Goal: Obtain resource: Download file/media

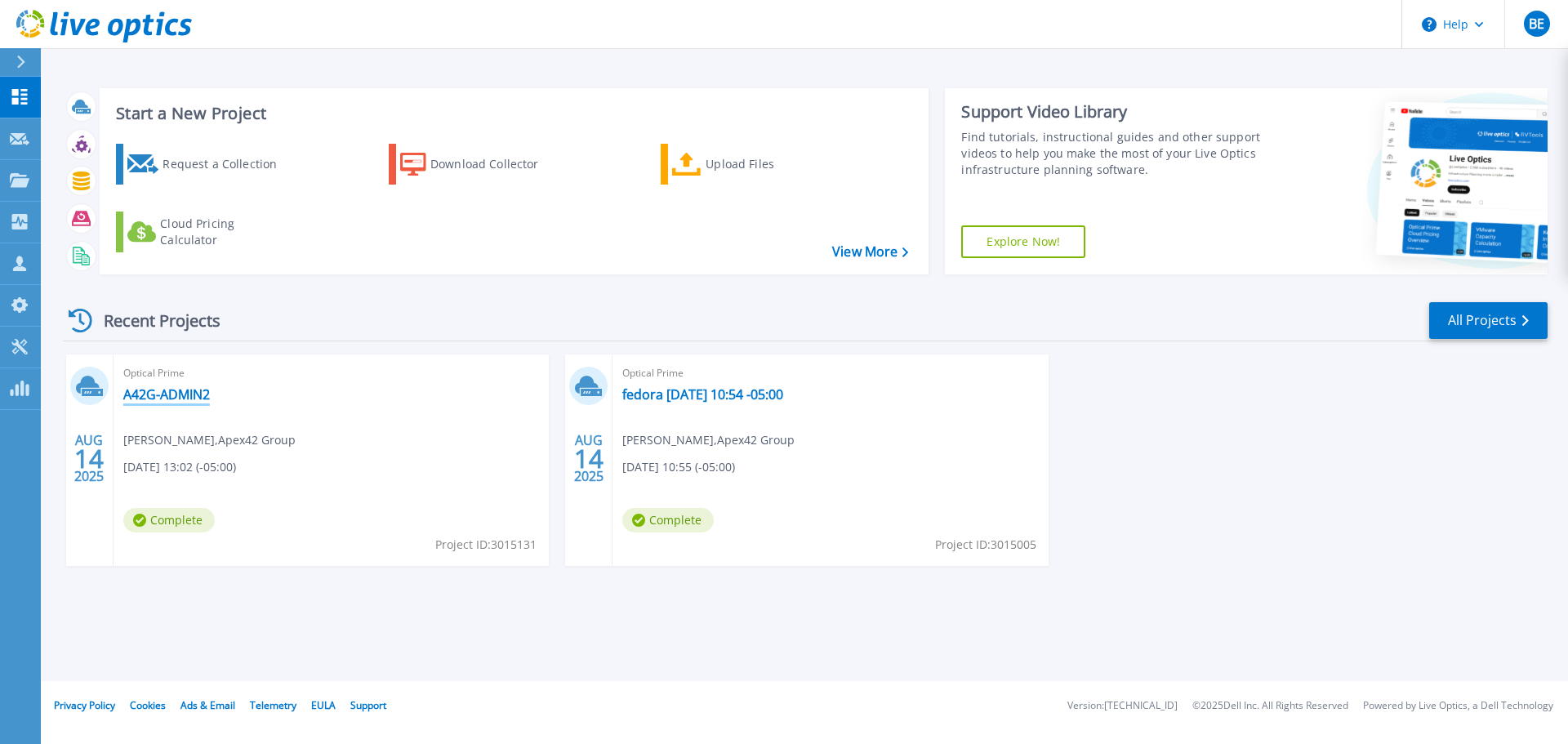
click at [182, 394] on link "A42G-ADMIN2" at bounding box center [167, 395] width 87 height 17
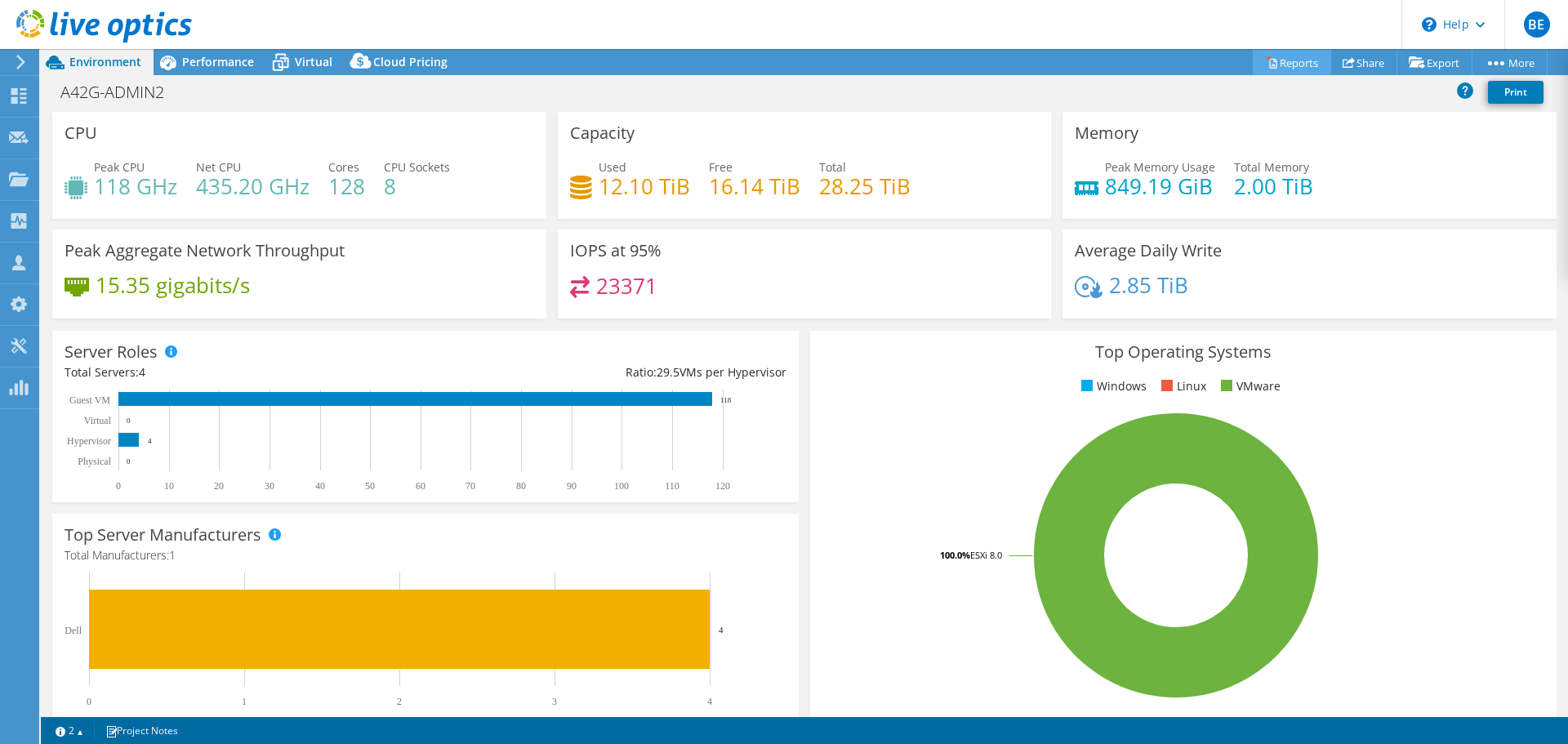
click at [1302, 64] on link "Reports" at bounding box center [1291, 63] width 78 height 26
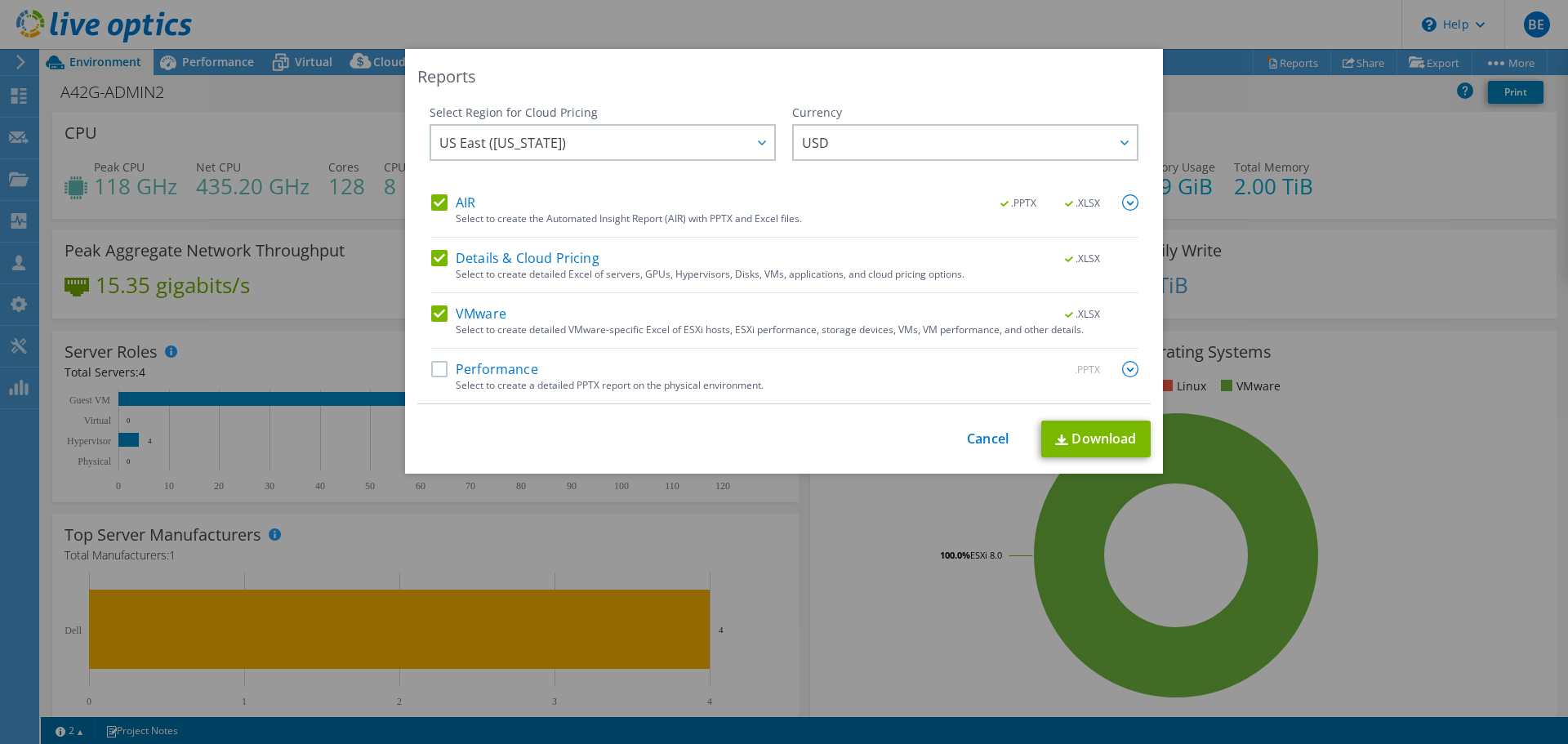
click at [436, 260] on label "Details & Cloud Pricing" at bounding box center [515, 258] width 169 height 17
click at [0, 0] on input "Details & Cloud Pricing" at bounding box center [0, 0] width 0 height 0
click at [436, 373] on label "Performance" at bounding box center [484, 369] width 107 height 17
click at [0, 0] on input "Performance" at bounding box center [0, 0] width 0 height 0
click at [1125, 369] on img at bounding box center [1130, 369] width 17 height 17
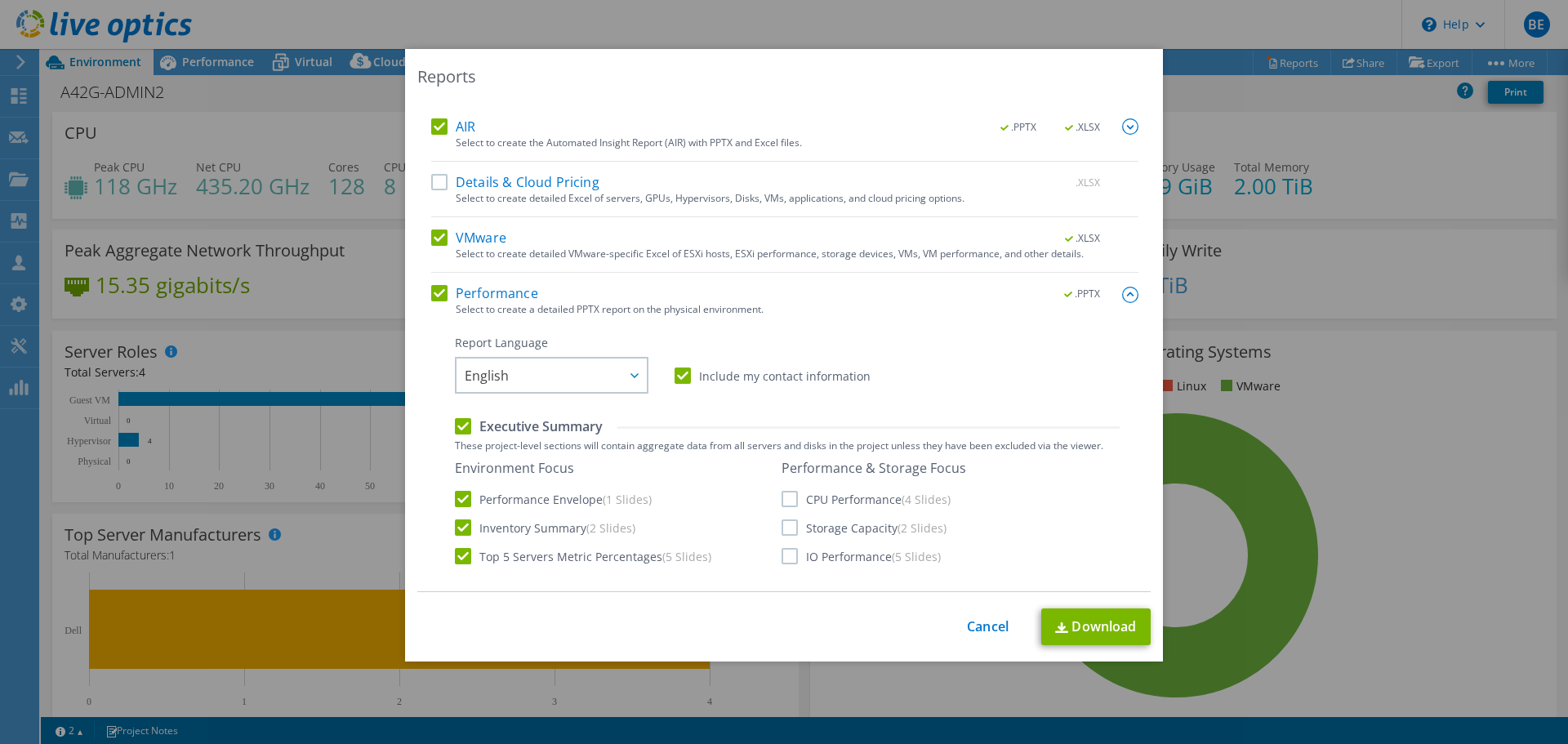
scroll to position [164, 0]
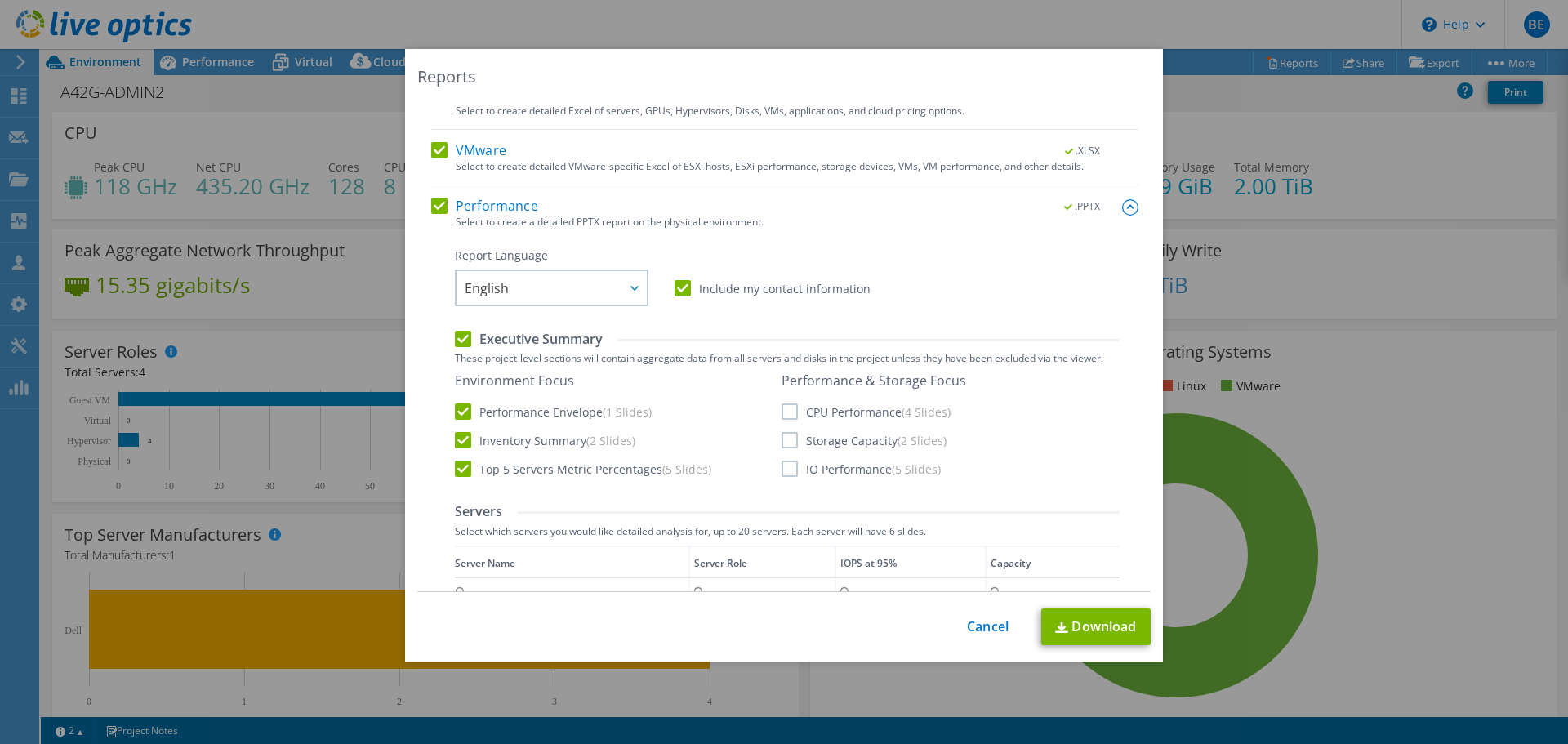
click at [786, 413] on label "CPU Performance (4 Slides)" at bounding box center [866, 411] width 169 height 17
click at [0, 0] on input "CPU Performance (4 Slides)" at bounding box center [0, 0] width 0 height 0
click at [786, 432] on div "Performance & Storage Focus CPU Performance (4 Slides) Storage Capacity (2 Slid…" at bounding box center [874, 425] width 184 height 105
click at [786, 442] on label "Storage Capacity (2 Slides)" at bounding box center [864, 440] width 165 height 17
click at [0, 0] on input "Storage Capacity (2 Slides)" at bounding box center [0, 0] width 0 height 0
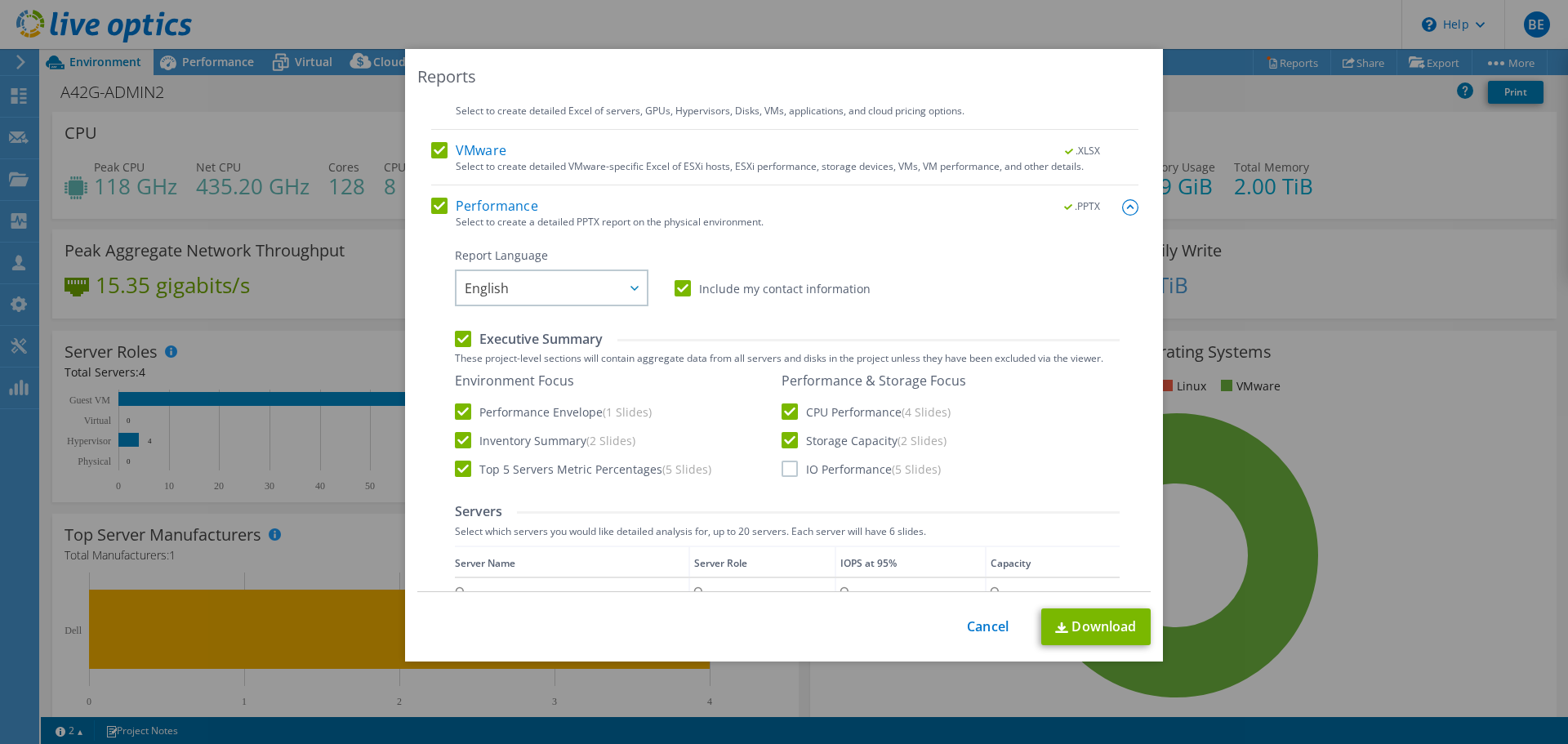
click at [786, 467] on label "IO Performance (5 Slides)" at bounding box center [861, 469] width 159 height 17
click at [0, 0] on input "IO Performance (5 Slides)" at bounding box center [0, 0] width 0 height 0
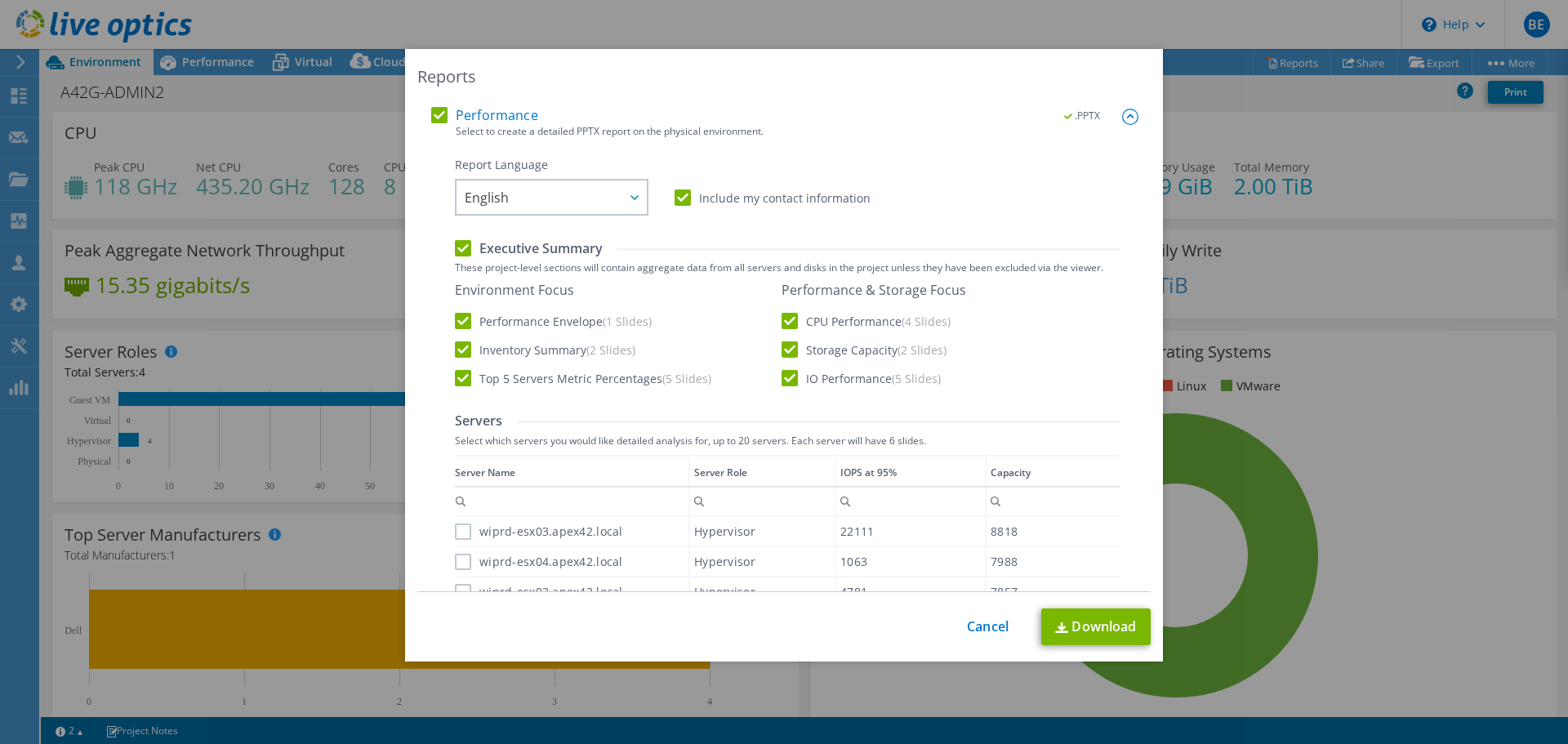
scroll to position [31, 0]
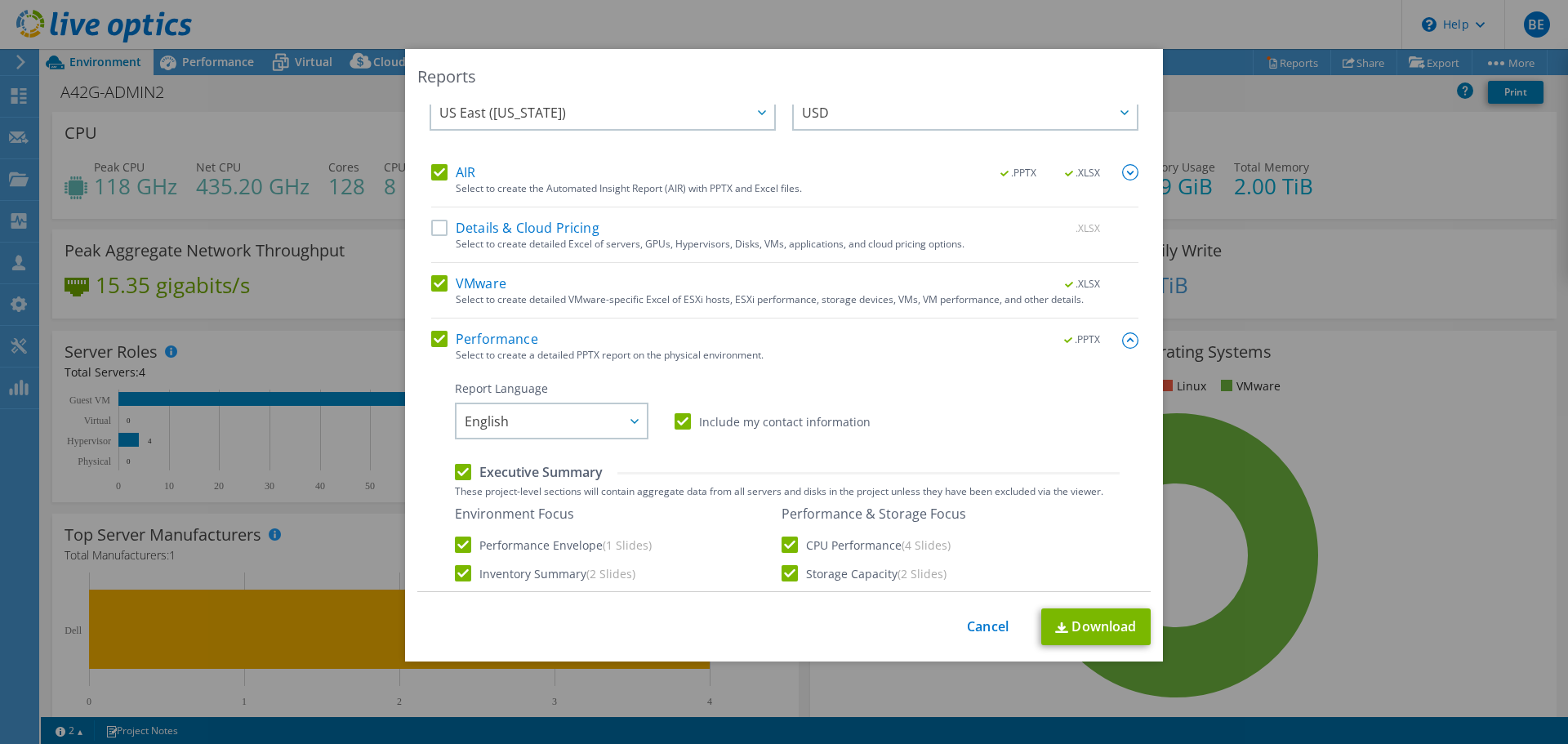
click at [1122, 175] on img at bounding box center [1130, 172] width 17 height 17
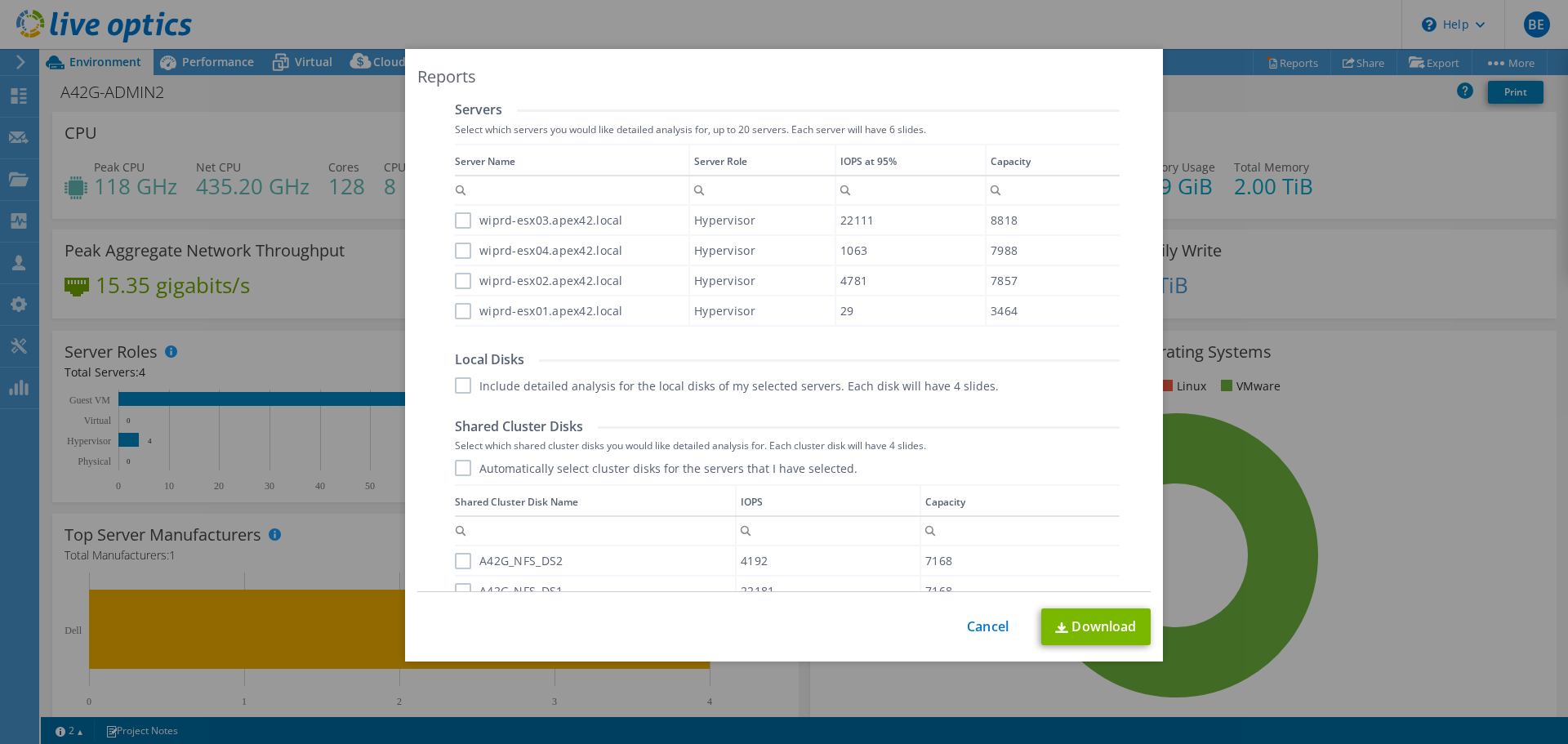
scroll to position [684, 0]
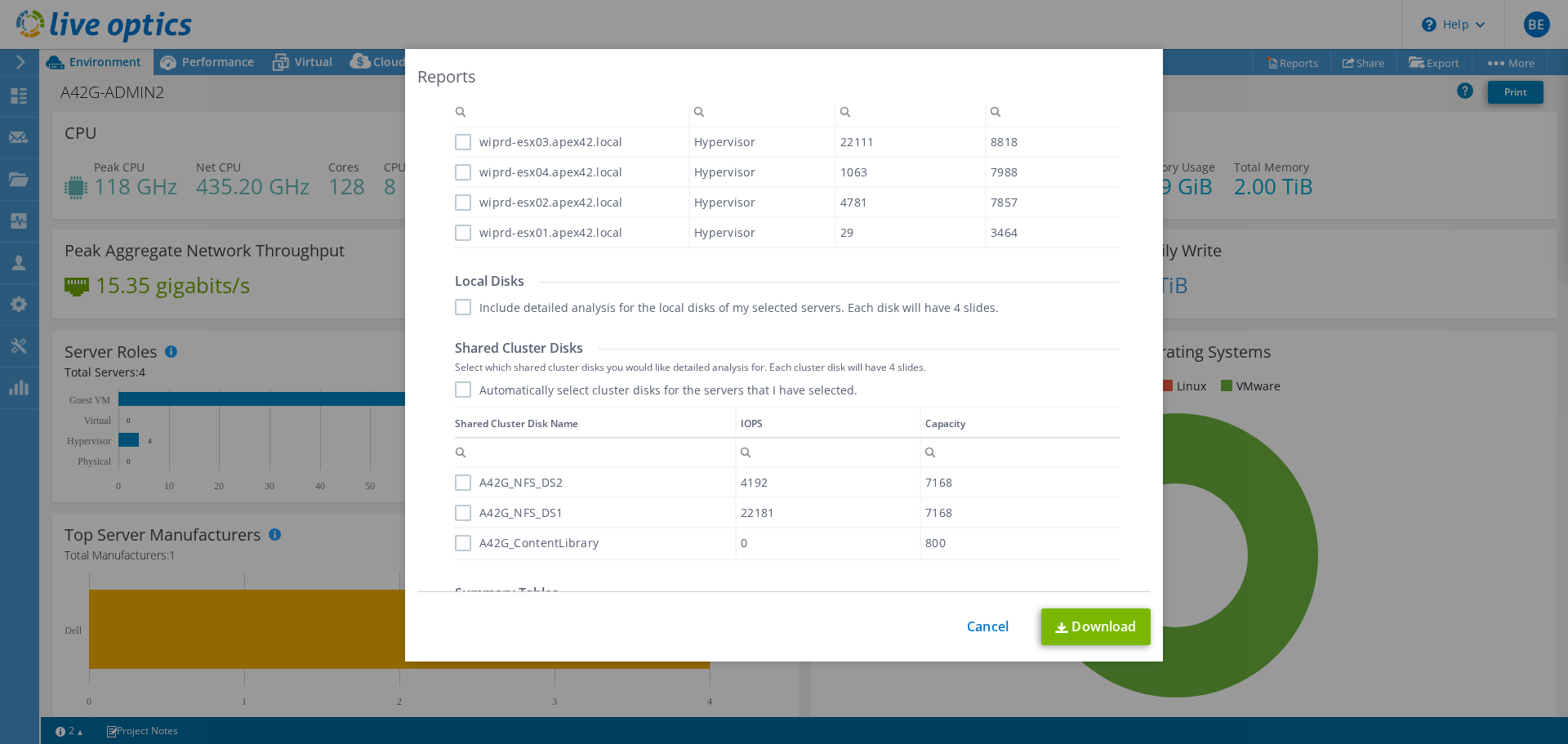
click at [455, 487] on label "A42G_NFS_DS2" at bounding box center [508, 483] width 107 height 17
click at [0, 0] on input "A42G_NFS_DS2" at bounding box center [0, 0] width 0 height 0
click at [455, 510] on label "A42G_NFS_DS1" at bounding box center [508, 513] width 107 height 17
click at [0, 0] on input "A42G_NFS_DS1" at bounding box center [0, 0] width 0 height 0
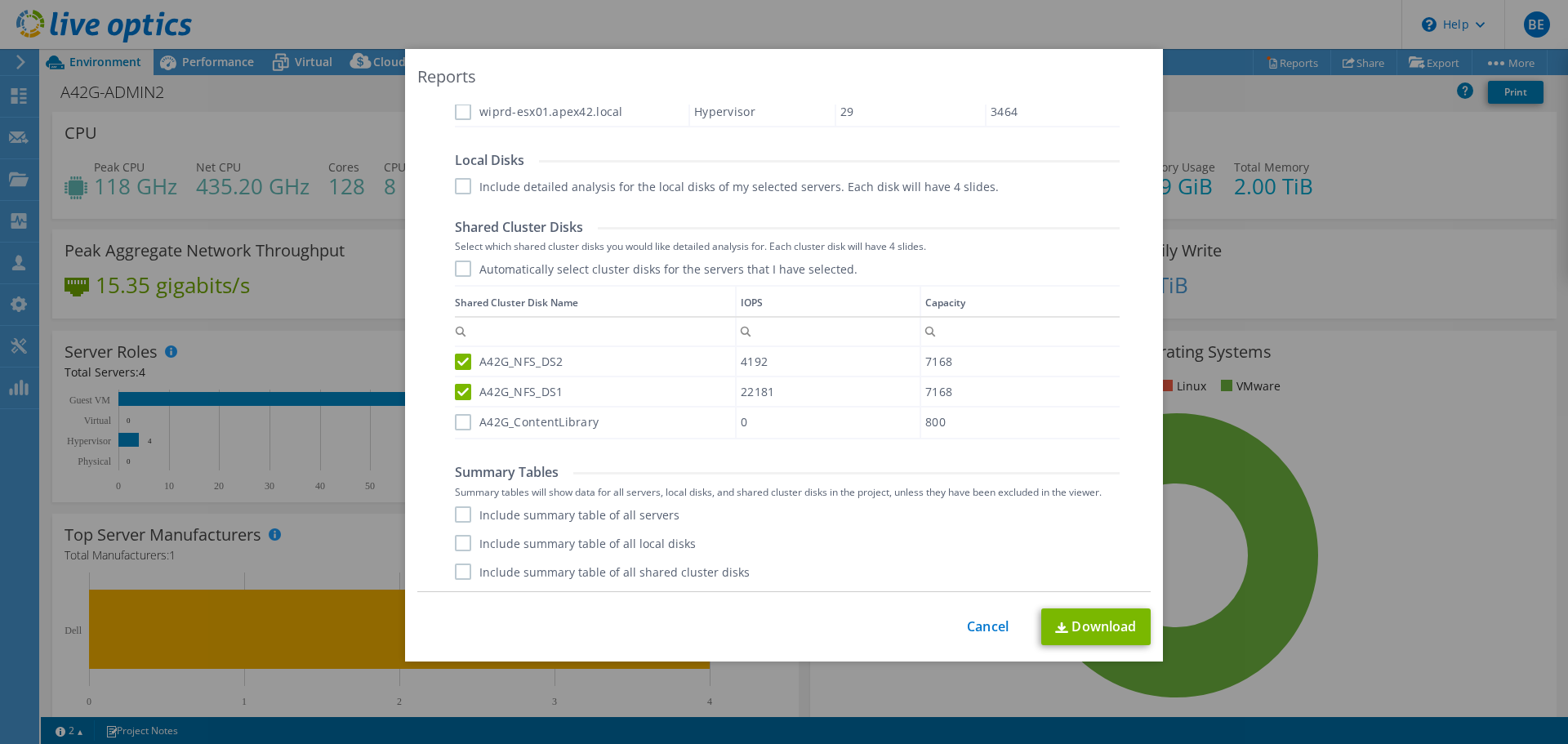
scroll to position [806, 0]
click at [455, 435] on div "A42G_ContentLibrary" at bounding box center [595, 420] width 280 height 29
click at [456, 427] on label "A42G_ContentLibrary" at bounding box center [527, 421] width 144 height 17
click at [0, 0] on input "A42G_ContentLibrary" at bounding box center [0, 0] width 0 height 0
click at [461, 260] on label "Automatically select cluster disks for the servers that I have selected." at bounding box center [656, 267] width 402 height 17
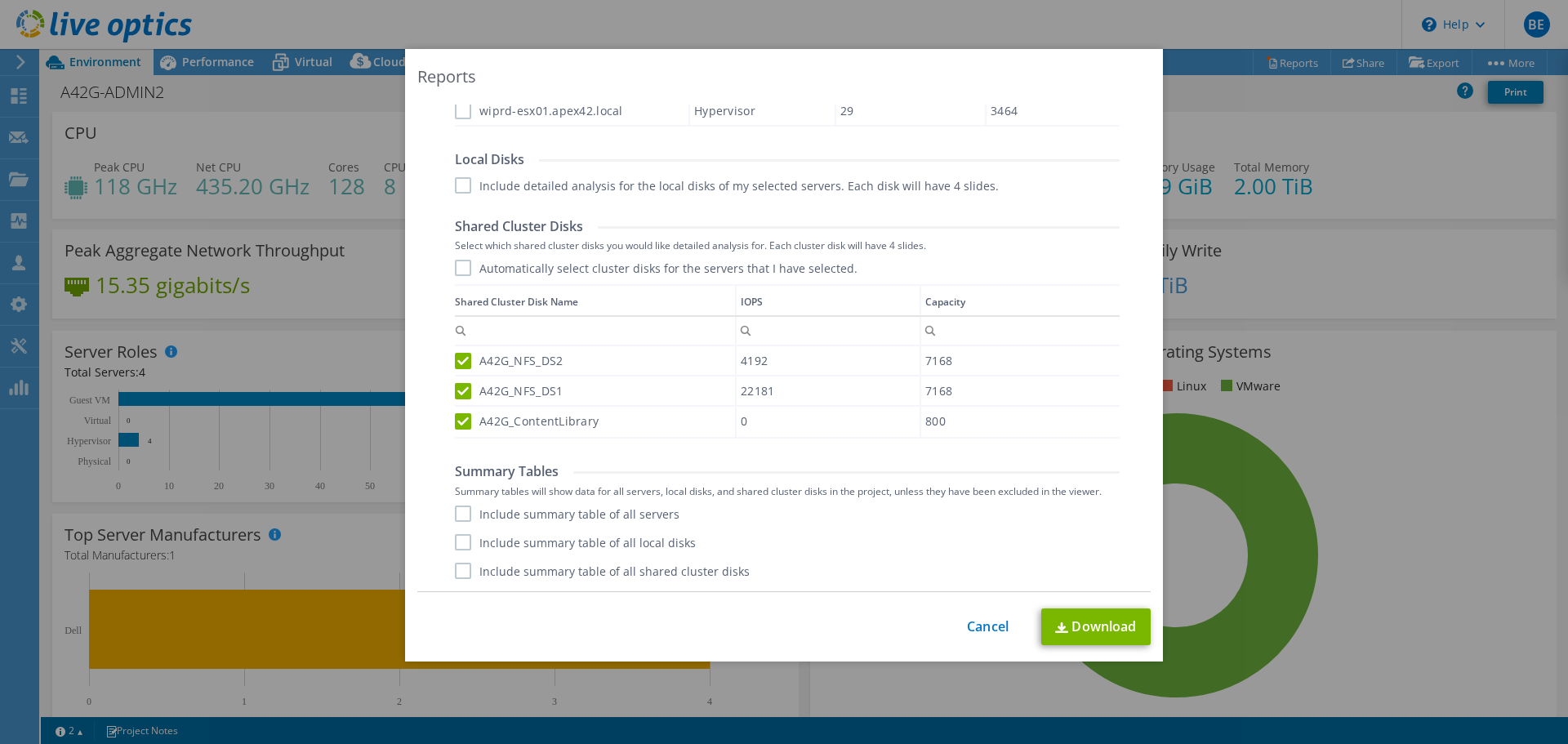
click at [0, 0] on input "Automatically select cluster disks for the servers that I have selected." at bounding box center [0, 0] width 0 height 0
click at [458, 519] on label "Include summary table of all servers" at bounding box center [567, 514] width 225 height 17
click at [0, 0] on input "Include summary table of all servers" at bounding box center [0, 0] width 0 height 0
click at [460, 563] on label "Include summary table of all shared cluster disks" at bounding box center [602, 571] width 295 height 17
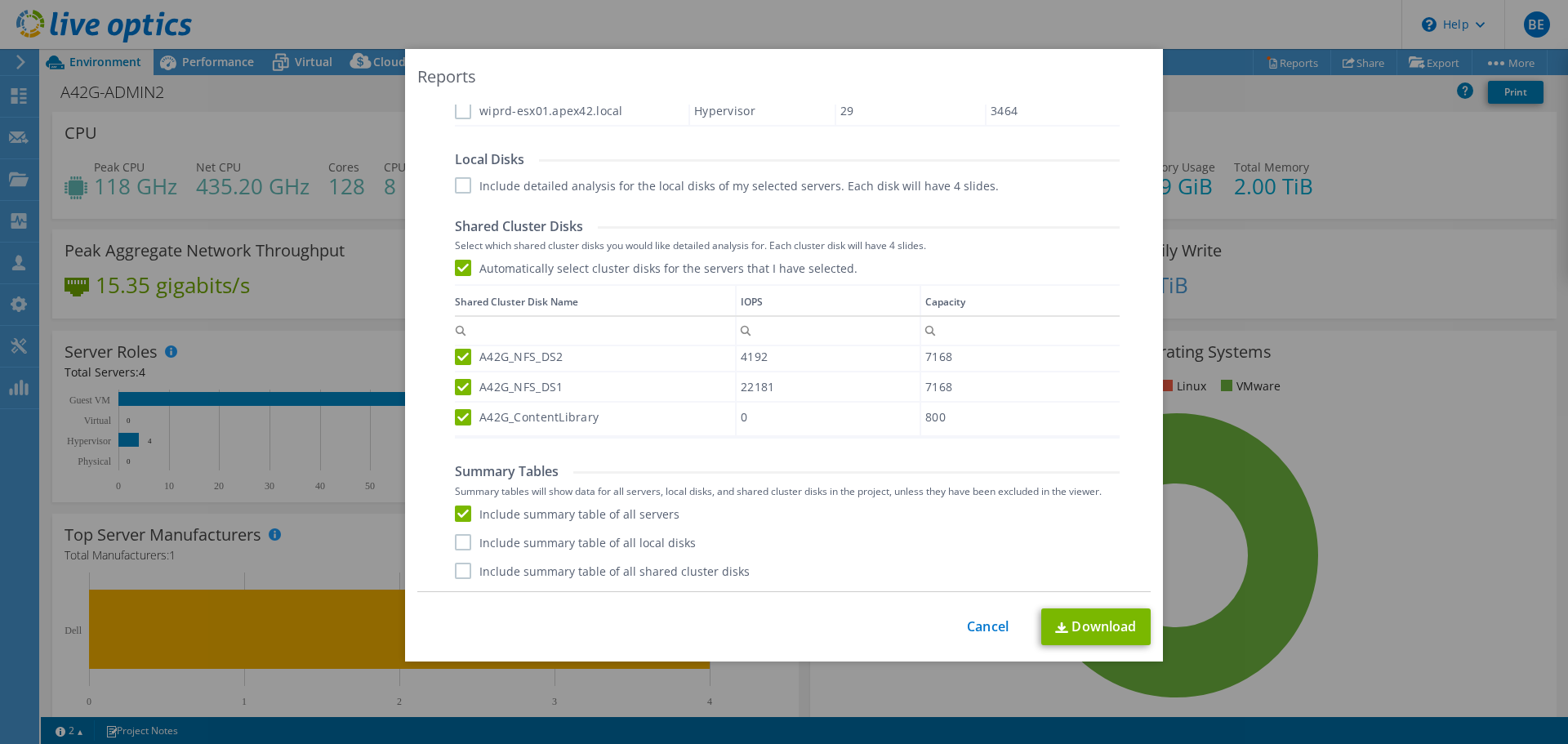
click at [0, 0] on input "Include summary table of all shared cluster disks" at bounding box center [0, 0] width 0 height 0
click at [492, 548] on label "Include summary table of all local disks" at bounding box center [575, 543] width 241 height 17
click at [0, 0] on input "Include summary table of all local disks" at bounding box center [0, 0] width 0 height 0
click at [1055, 631] on img at bounding box center [1061, 628] width 13 height 11
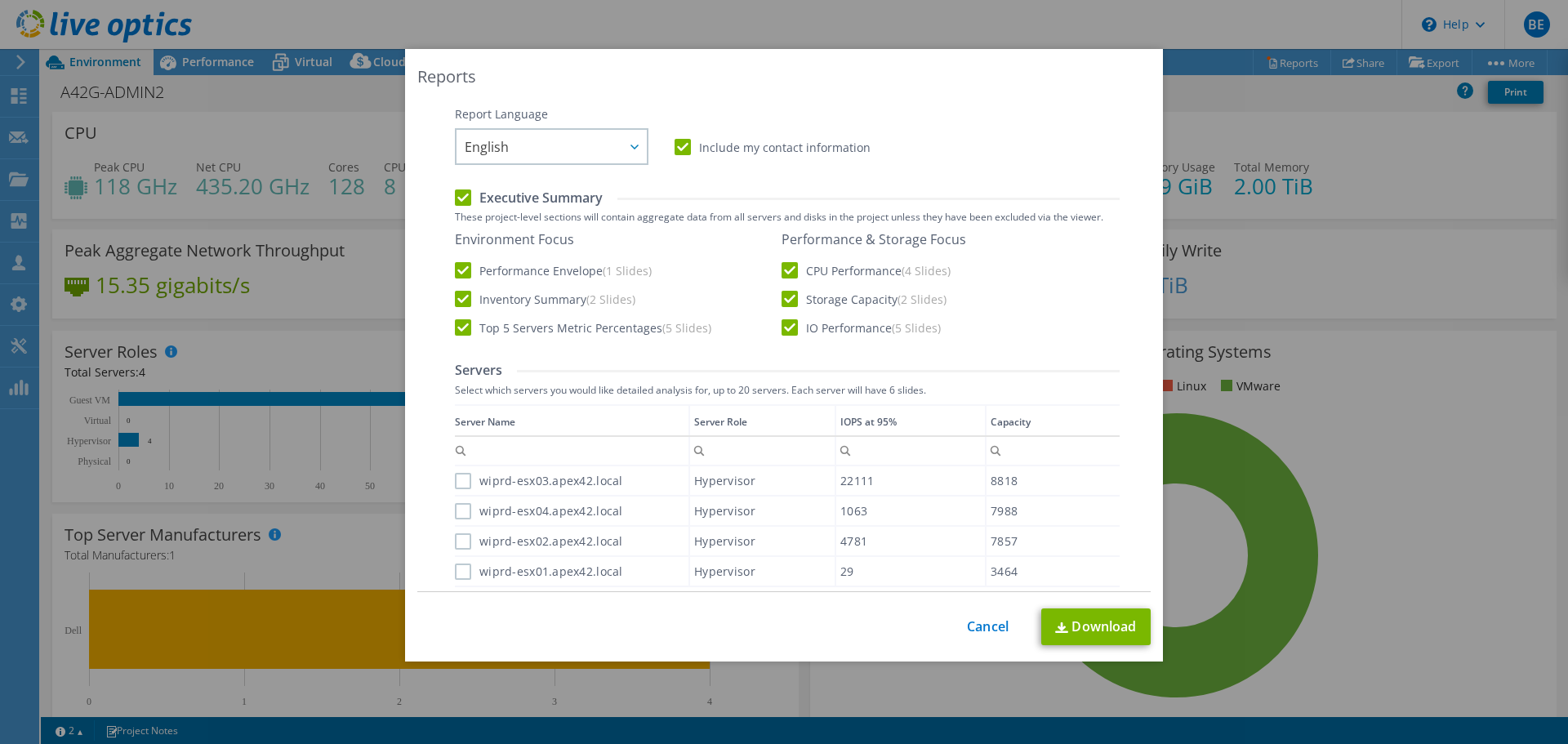
scroll to position [479, 0]
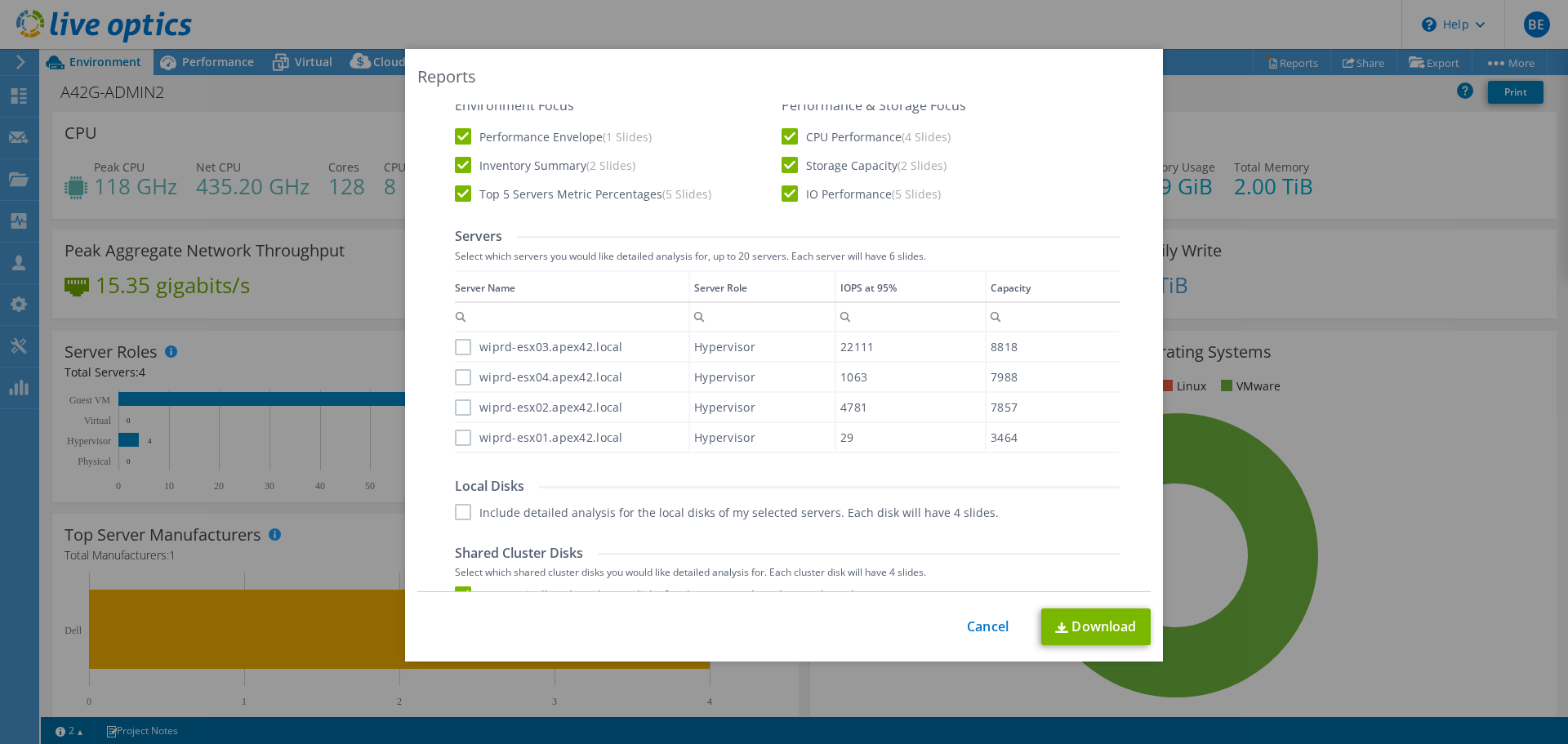
click at [459, 349] on label "wiprd-esx03.apex42.local" at bounding box center [538, 347] width 169 height 17
click at [0, 0] on input "wiprd-esx03.apex42.local" at bounding box center [0, 0] width 0 height 0
click at [458, 379] on label "wiprd-esx04.apex42.local" at bounding box center [538, 377] width 169 height 17
click at [0, 0] on input "wiprd-esx04.apex42.local" at bounding box center [0, 0] width 0 height 0
click at [456, 407] on label "wiprd-esx02.apex42.local" at bounding box center [538, 408] width 169 height 17
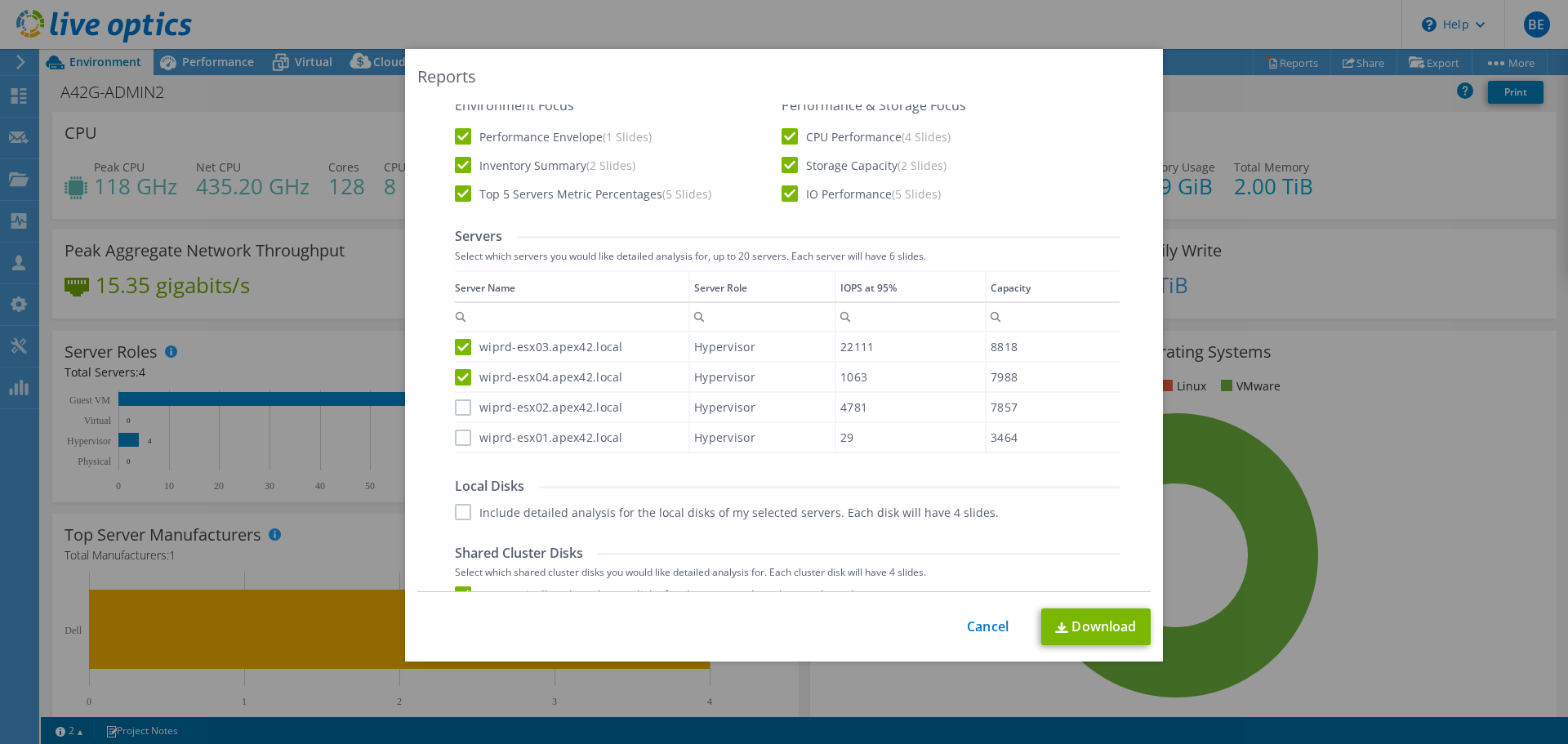
click at [0, 0] on input "wiprd-esx02.apex42.local" at bounding box center [0, 0] width 0 height 0
click at [456, 433] on label "wiprd-esx01.apex42.local" at bounding box center [538, 438] width 169 height 17
click at [0, 0] on input "wiprd-esx01.apex42.local" at bounding box center [0, 0] width 0 height 0
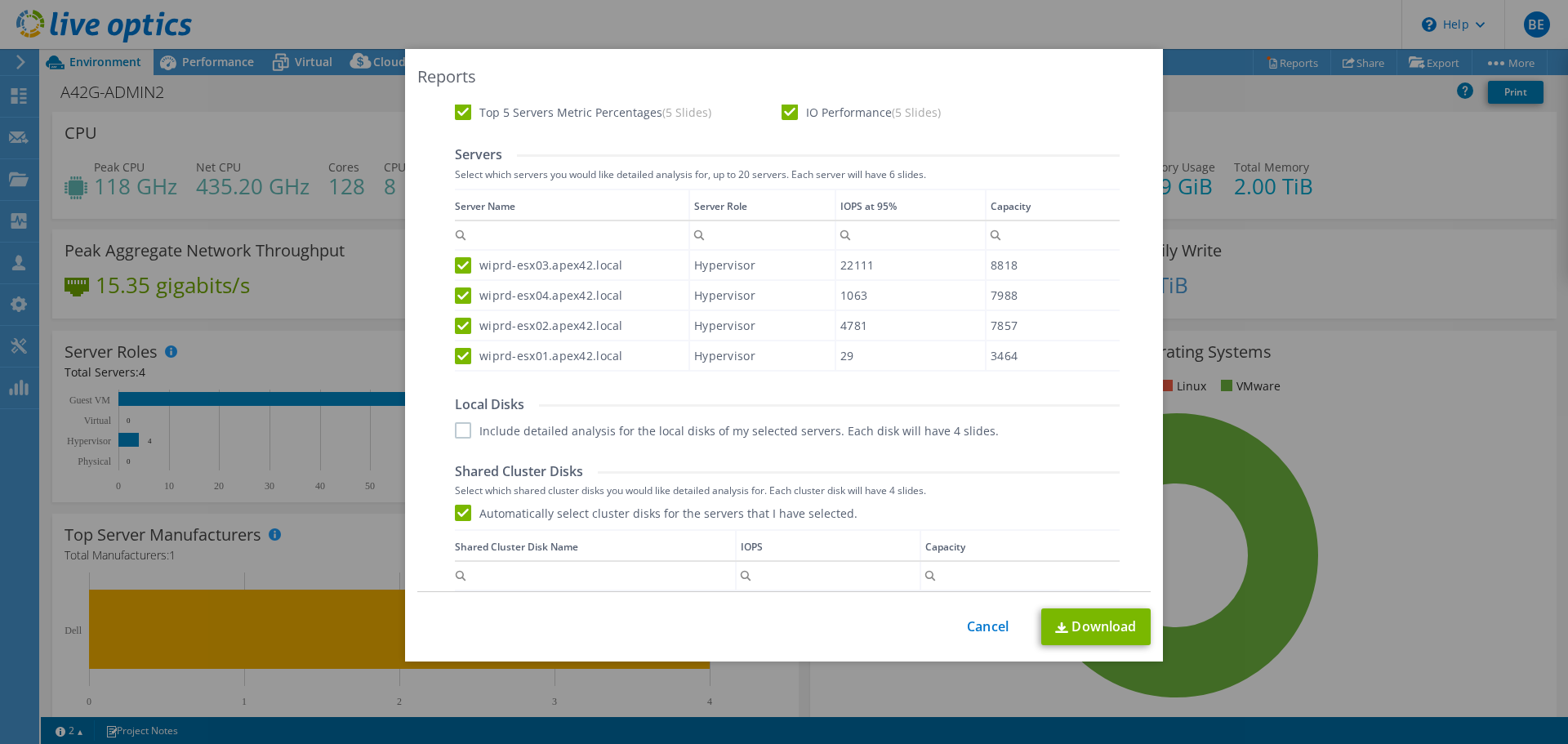
click at [461, 429] on label "Include detailed analysis for the local disks of my selected servers. Each disk…" at bounding box center [727, 430] width 544 height 17
click at [0, 0] on input "Include detailed analysis for the local disks of my selected servers. Each disk…" at bounding box center [0, 0] width 0 height 0
click at [1087, 630] on link "Download" at bounding box center [1096, 627] width 109 height 37
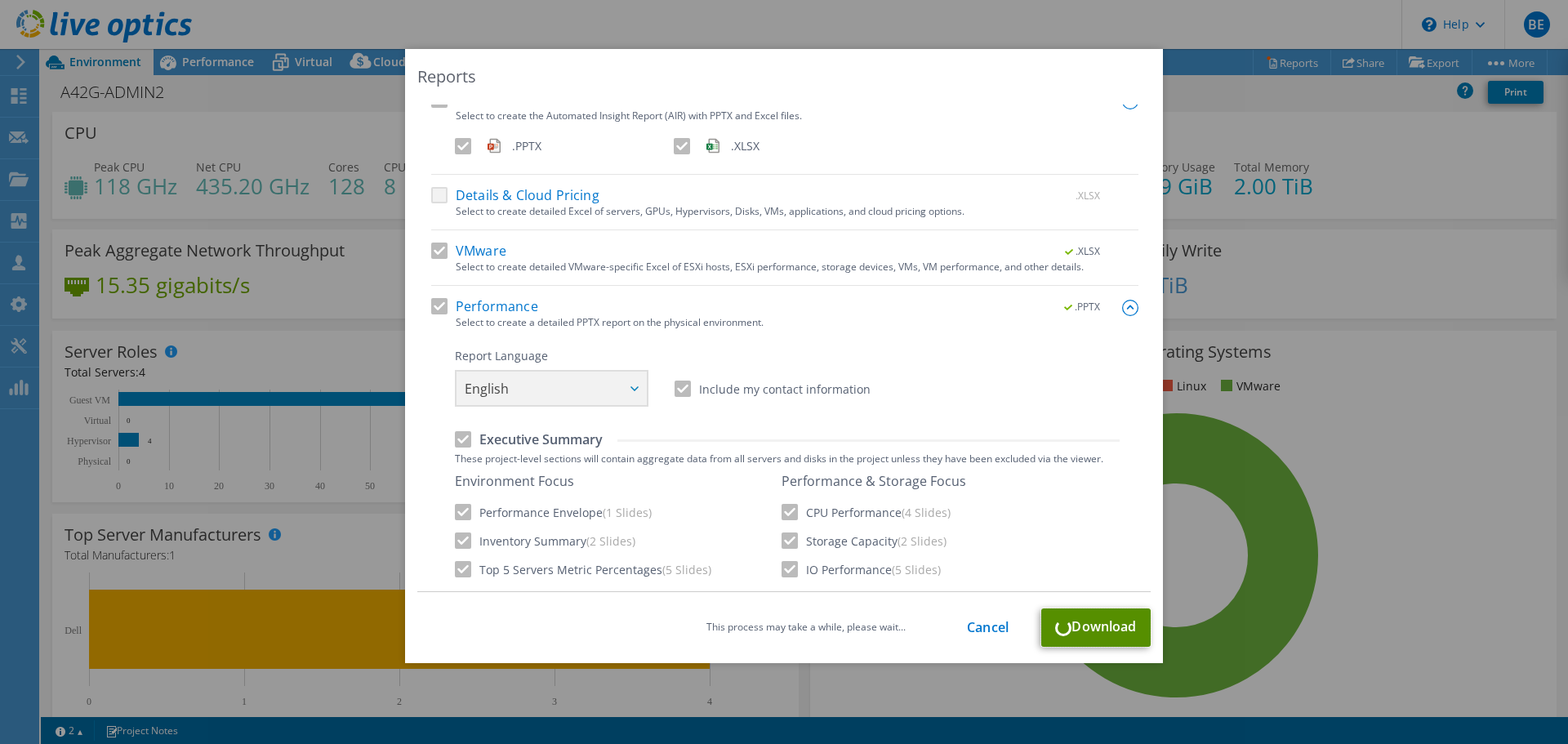
scroll to position [0, 0]
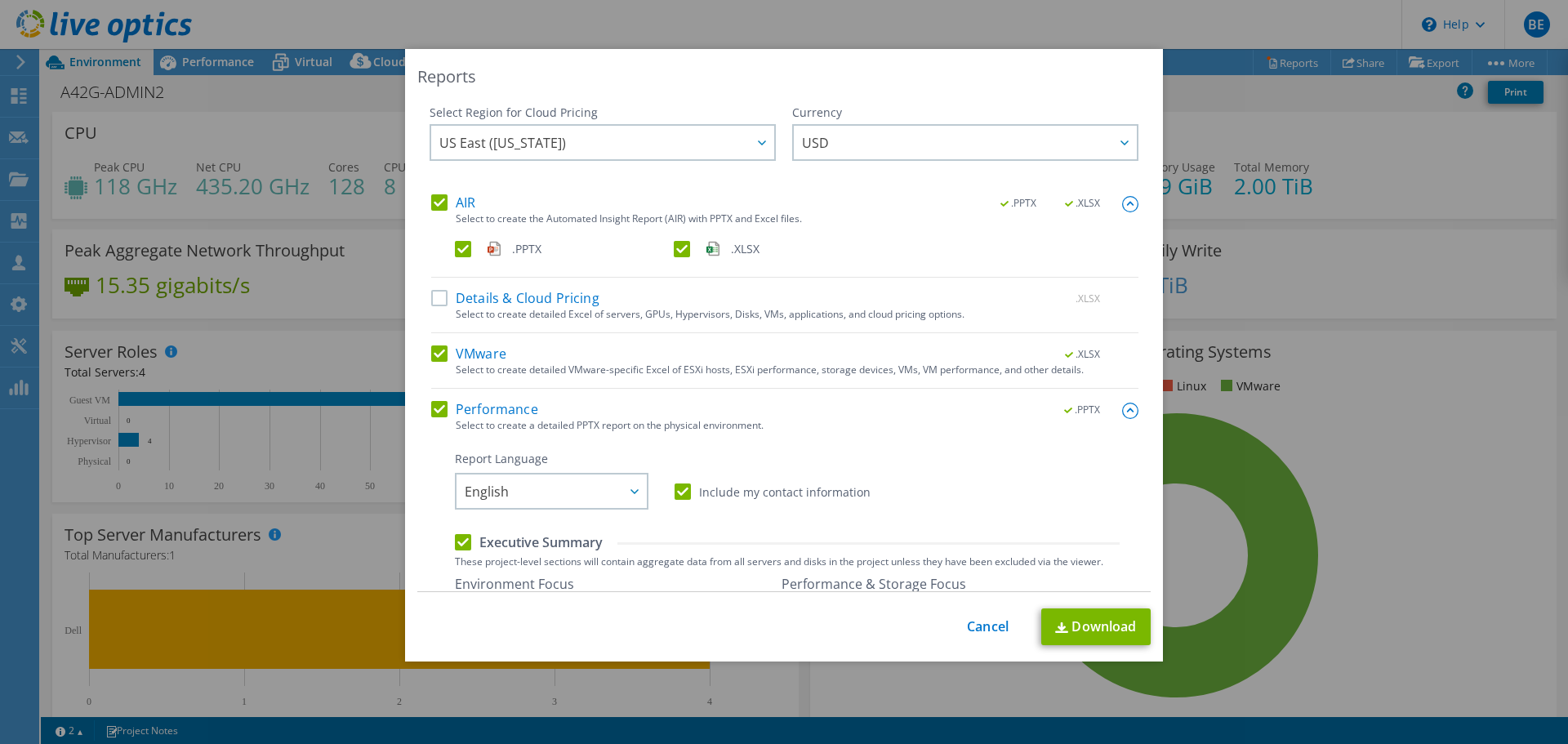
click at [173, 128] on div "Reports Select Region for Cloud Pricing Asia Pacific ([GEOGRAPHIC_DATA]) [GEOGR…" at bounding box center [784, 372] width 1568 height 646
